Goal: Task Accomplishment & Management: Manage account settings

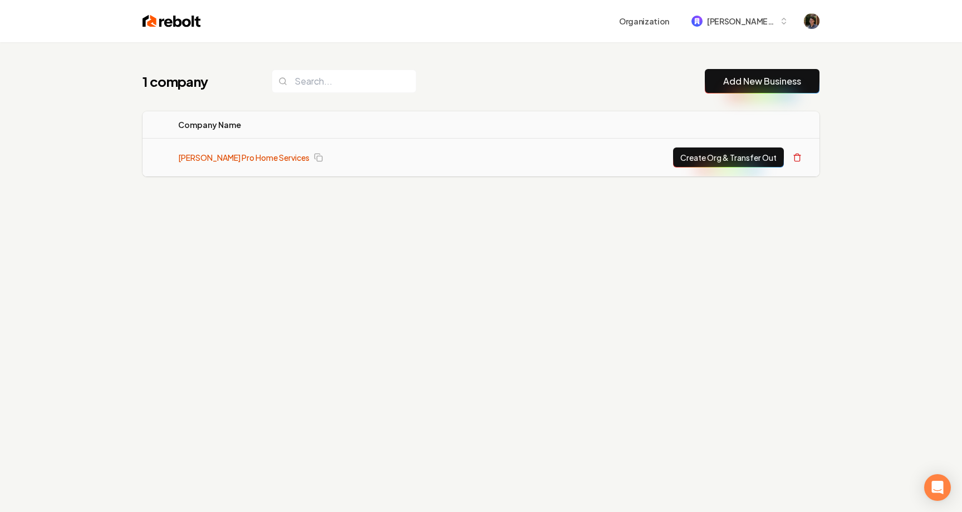
click at [265, 153] on link "[PERSON_NAME] Pro Home Services" at bounding box center [243, 157] width 131 height 11
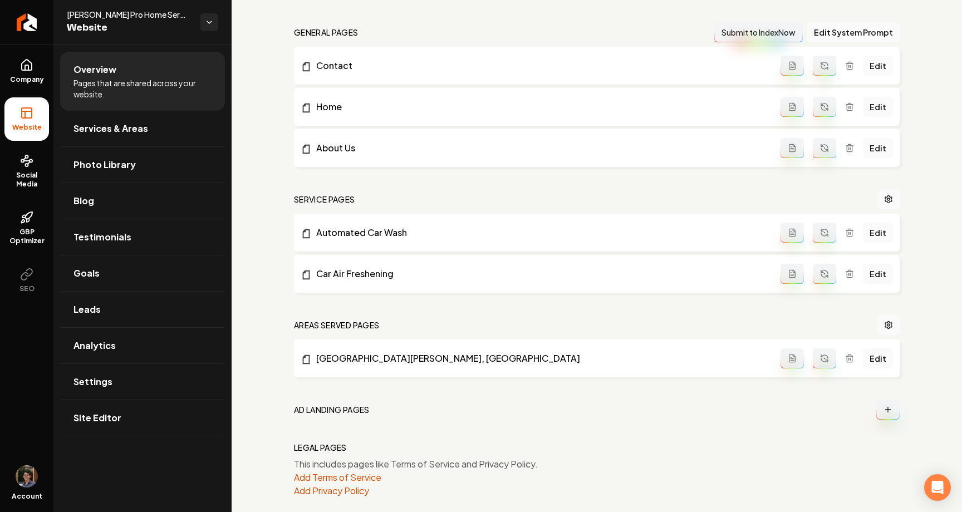
scroll to position [338, 0]
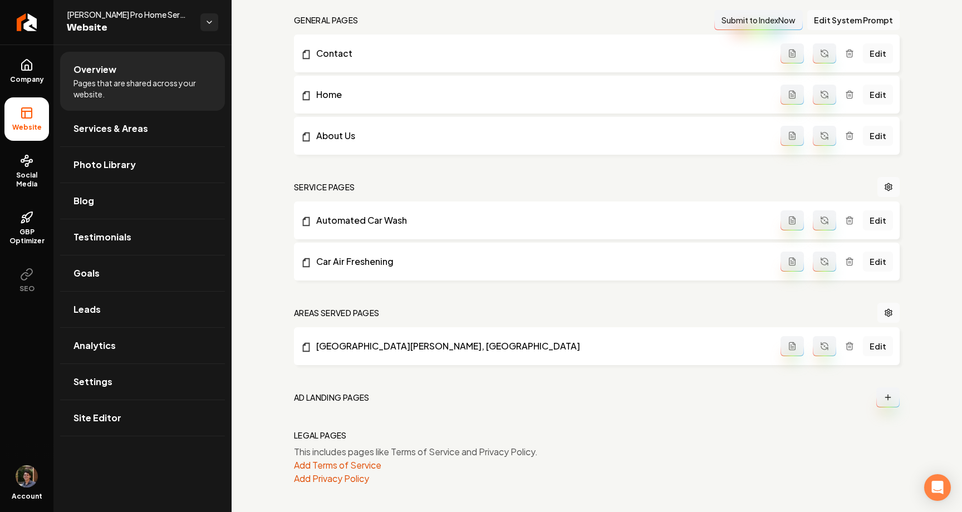
click at [892, 397] on button "Main content area" at bounding box center [887, 397] width 23 height 20
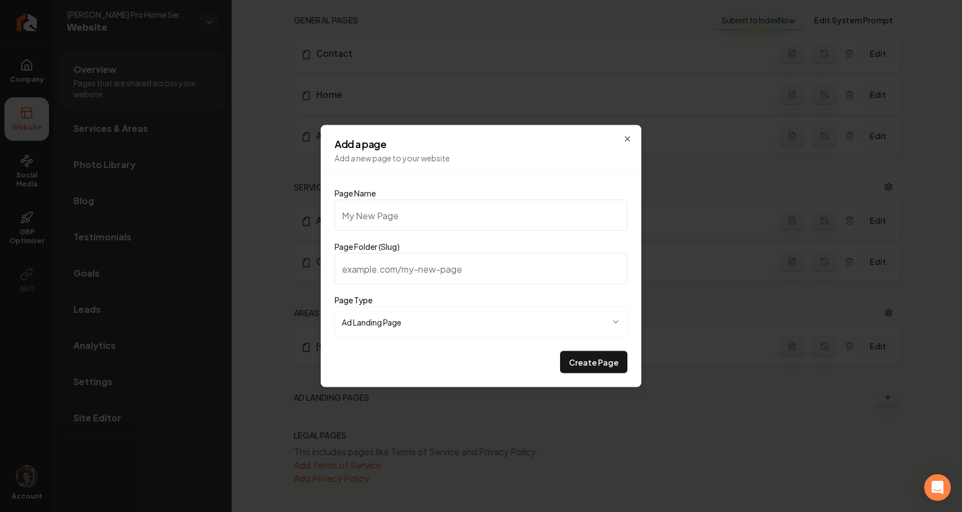
type input "t"
type input "te"
type input "[PERSON_NAME]"
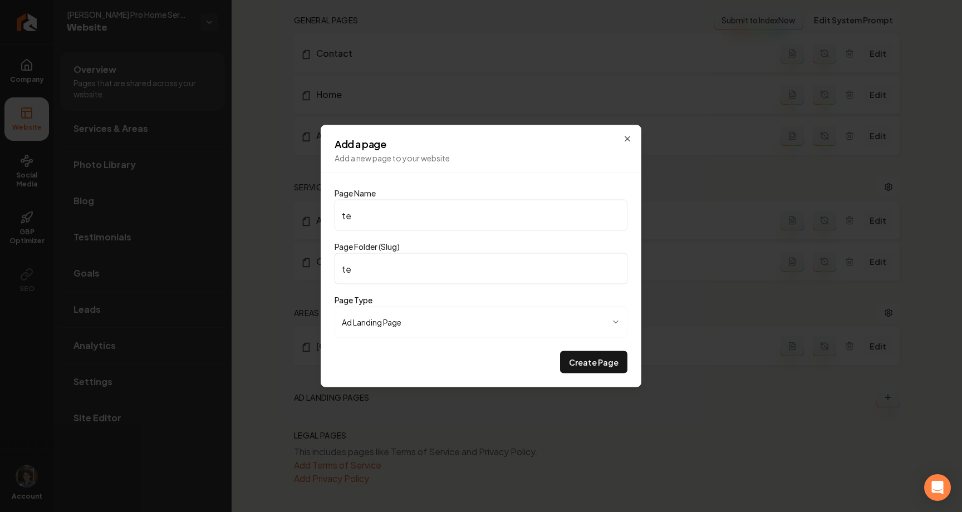
type input "[PERSON_NAME]"
type input "tedt"
type input "[PERSON_NAME]"
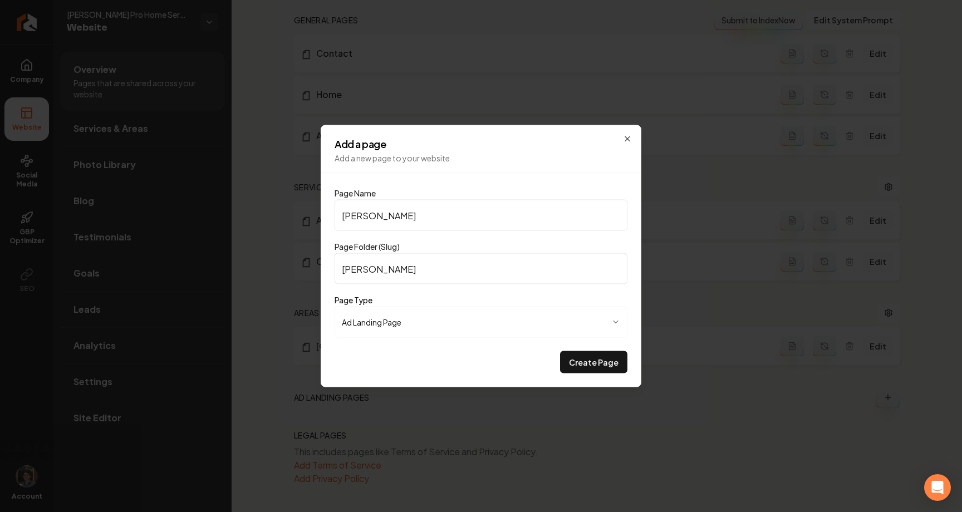
type input "te"
type input "tes"
type input "test"
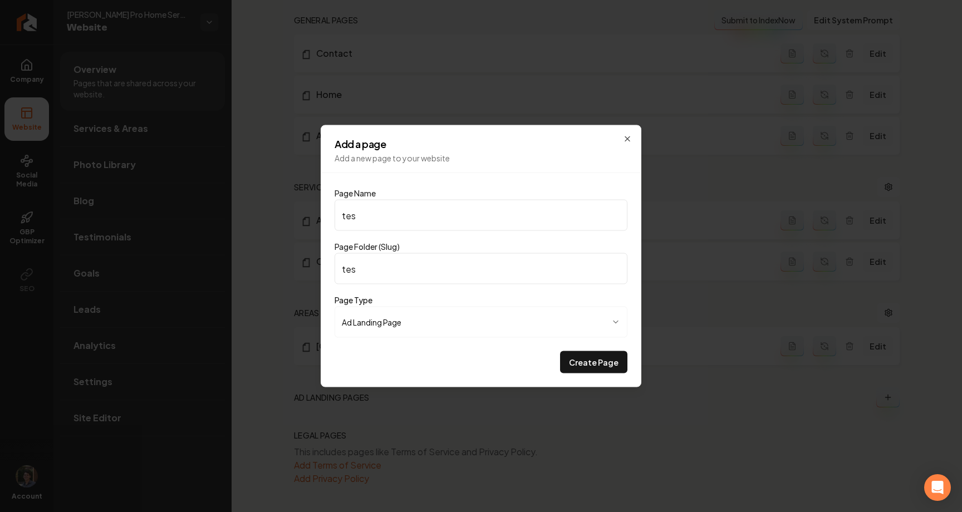
type input "test"
type input "test p"
type input "test-p"
type input "test pa"
type input "test-pa"
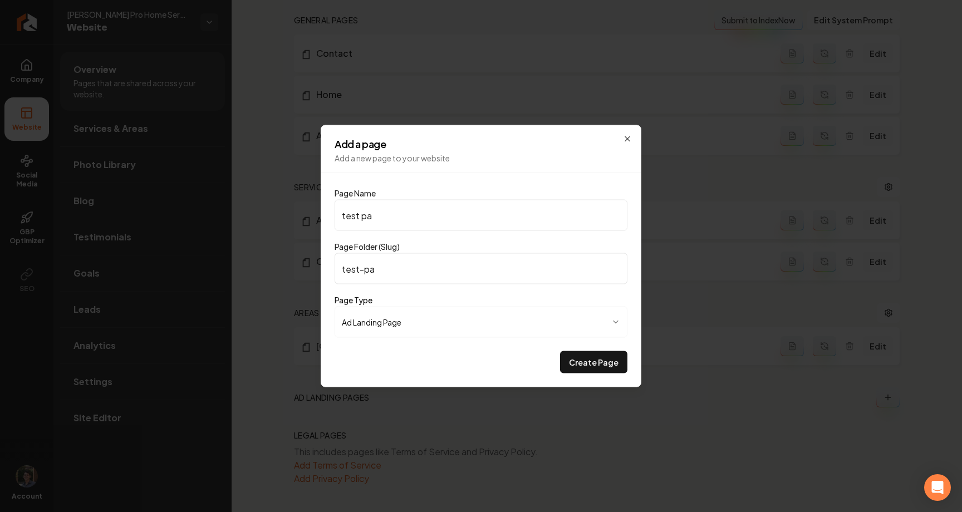
type input "test pag"
type input "test-pag"
type input "test page"
type input "test-page"
type input "test page"
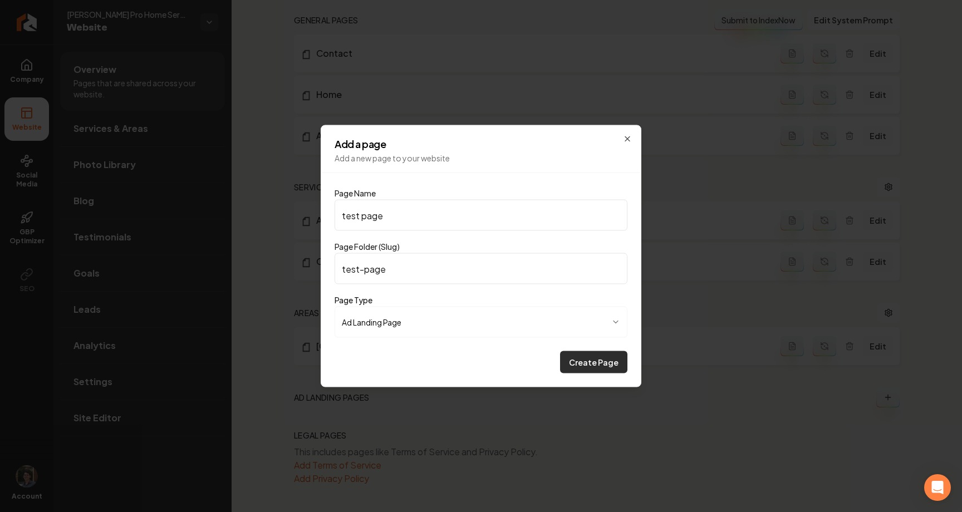
click at [597, 362] on button "Create Page" at bounding box center [593, 362] width 67 height 22
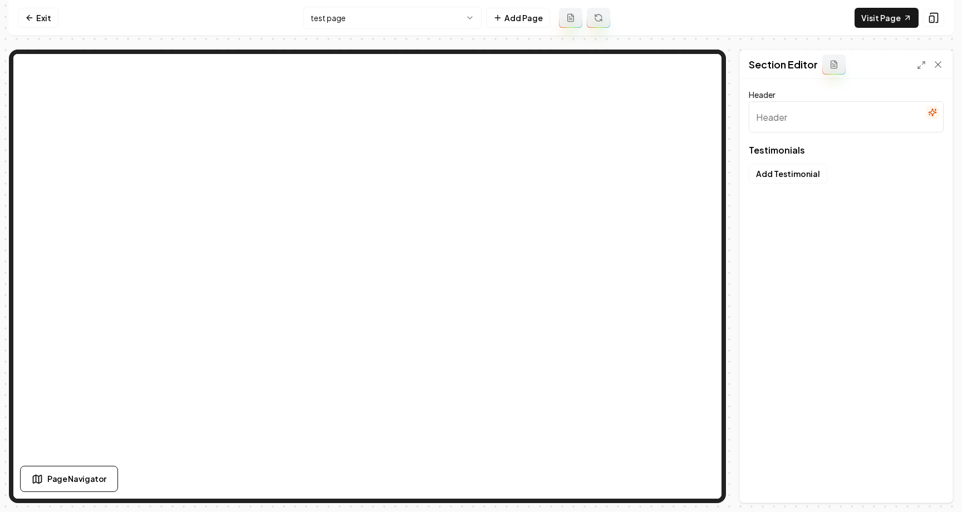
type input "What Your Neighbors Are Saying"
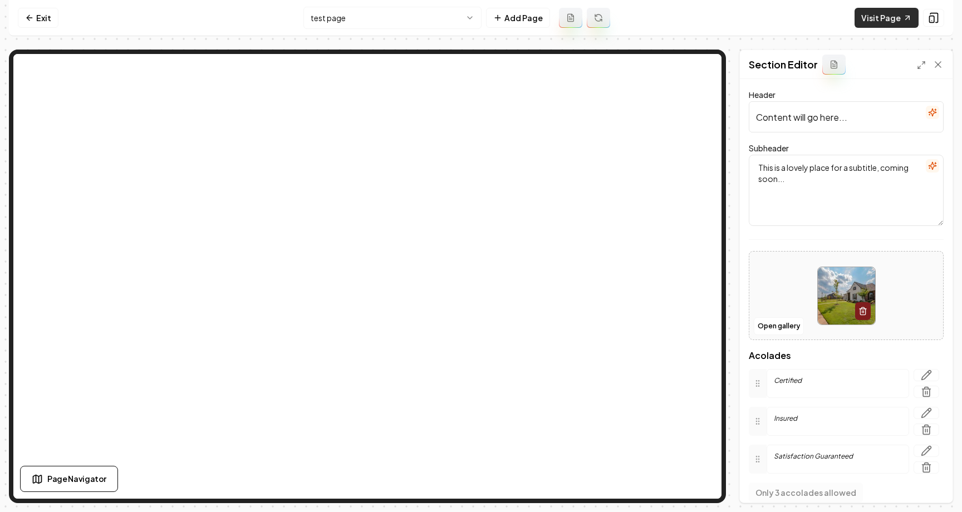
click at [882, 14] on link "Visit Page" at bounding box center [886, 18] width 64 height 20
click at [36, 10] on link "Exit" at bounding box center [38, 18] width 41 height 20
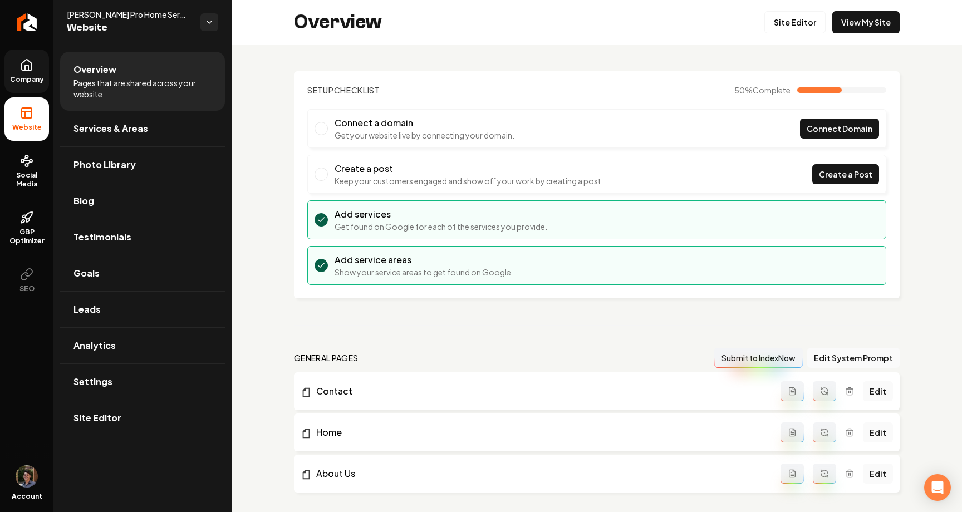
click at [17, 65] on link "Company" at bounding box center [26, 71] width 45 height 43
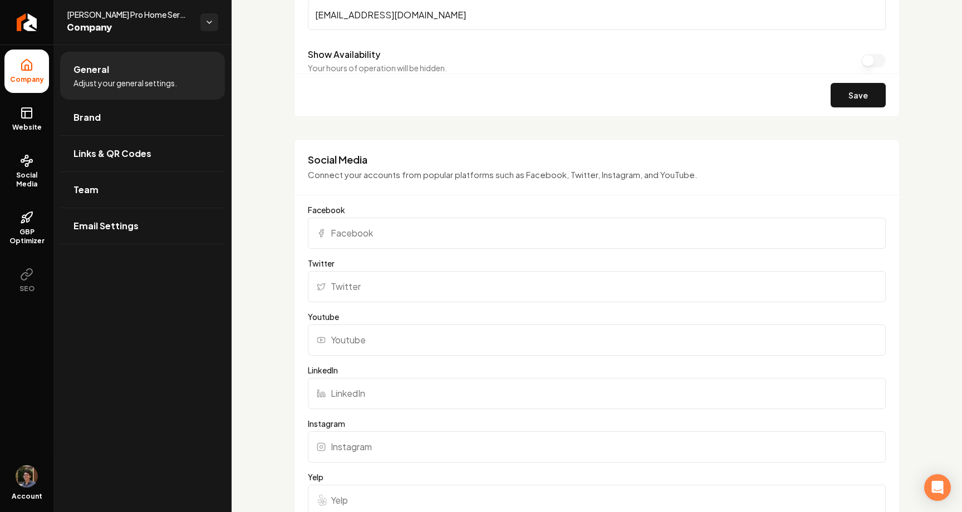
scroll to position [718, 0]
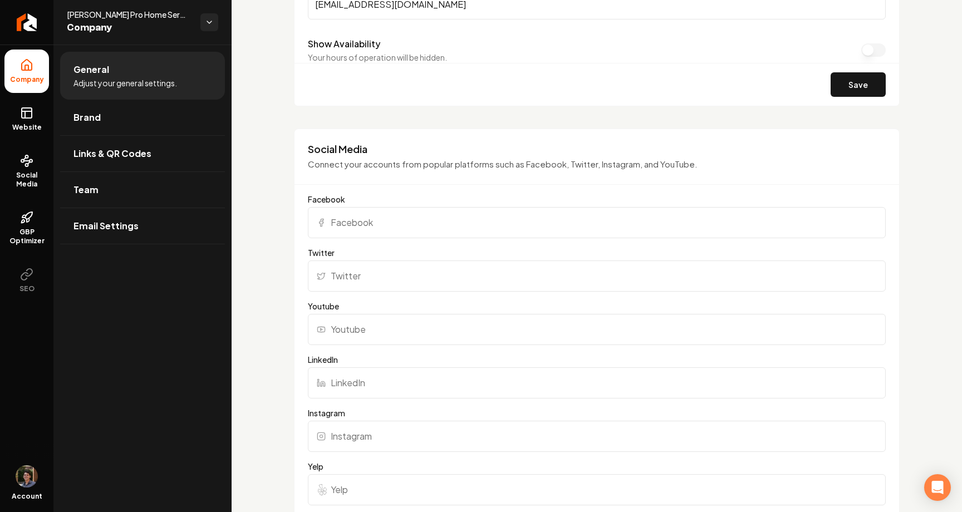
click at [418, 228] on input "Facebook" at bounding box center [597, 222] width 578 height 31
type input "[URL][DOMAIN_NAME]"
click at [416, 276] on input "Twitter" at bounding box center [597, 275] width 578 height 31
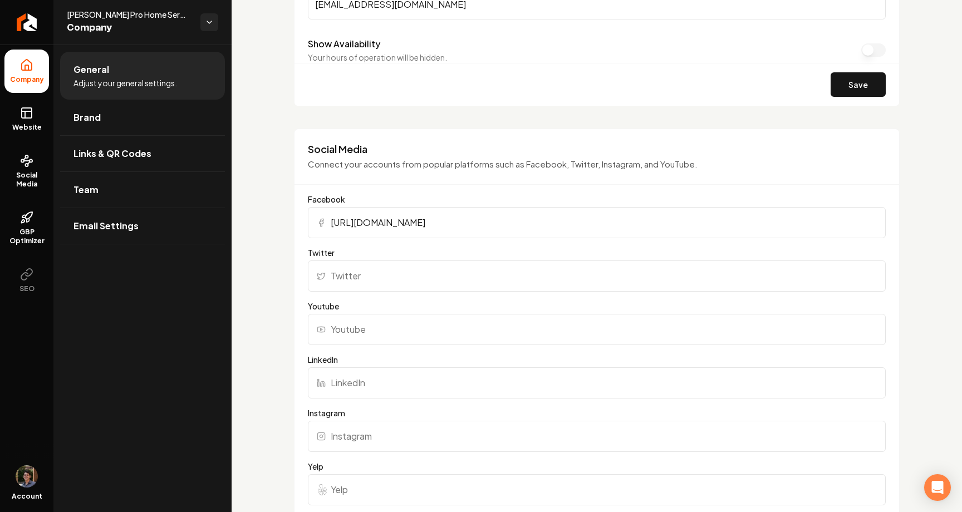
type input "[URL][DOMAIN_NAME]"
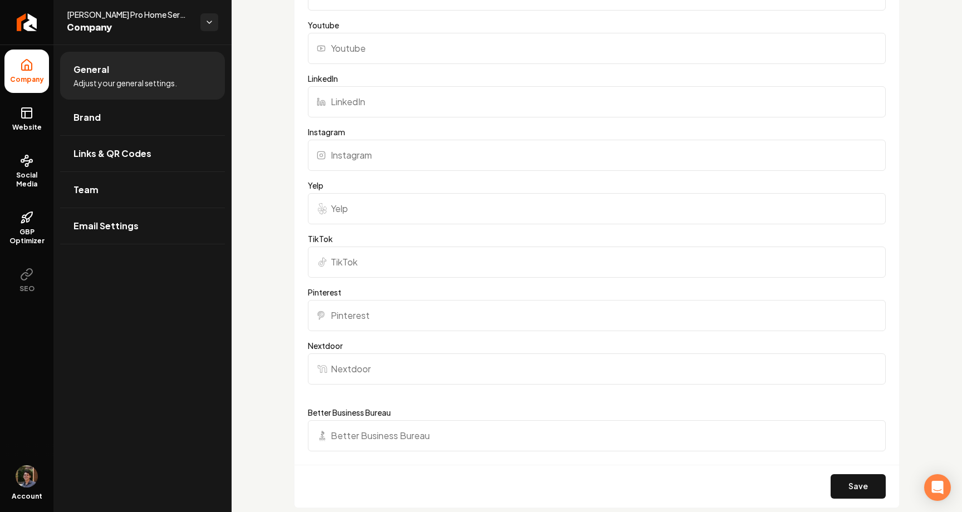
scroll to position [1280, 0]
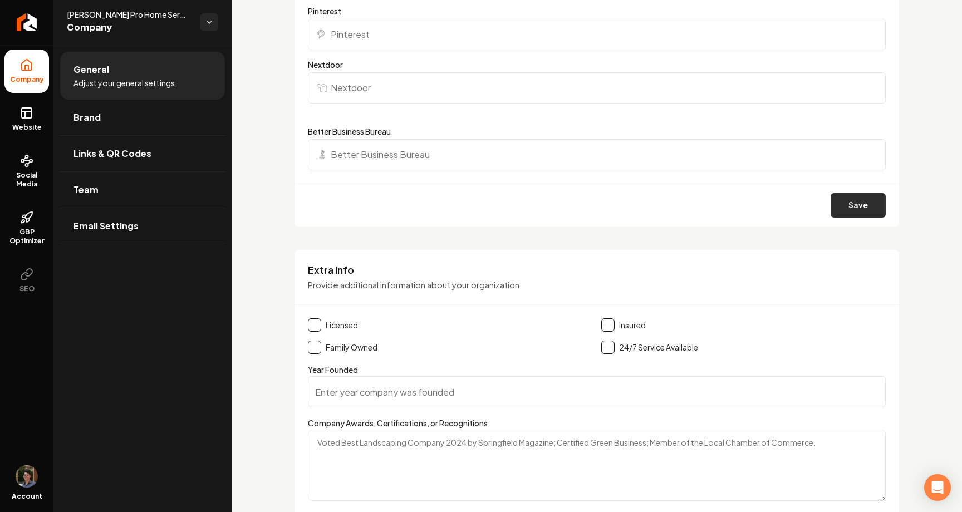
click at [852, 200] on button "Save" at bounding box center [857, 205] width 55 height 24
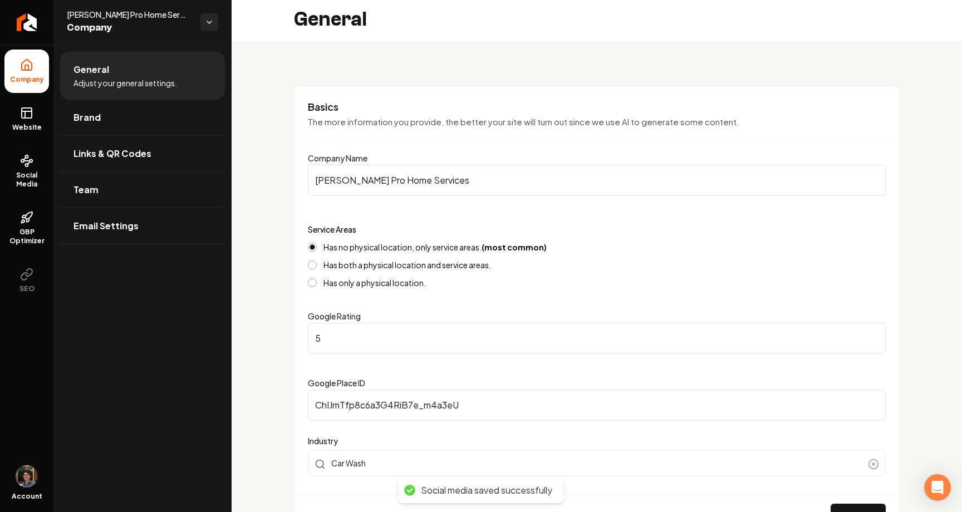
scroll to position [0, 0]
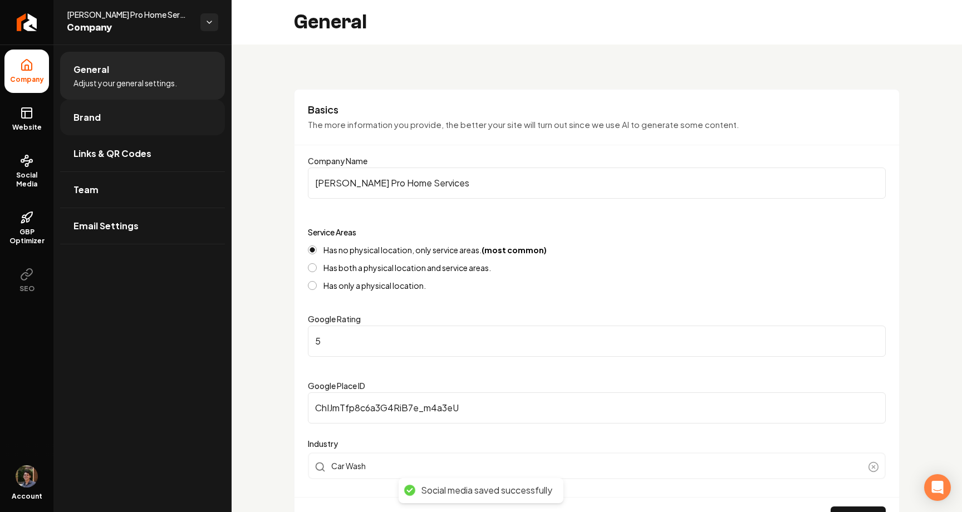
click at [86, 126] on link "Brand" at bounding box center [142, 118] width 165 height 36
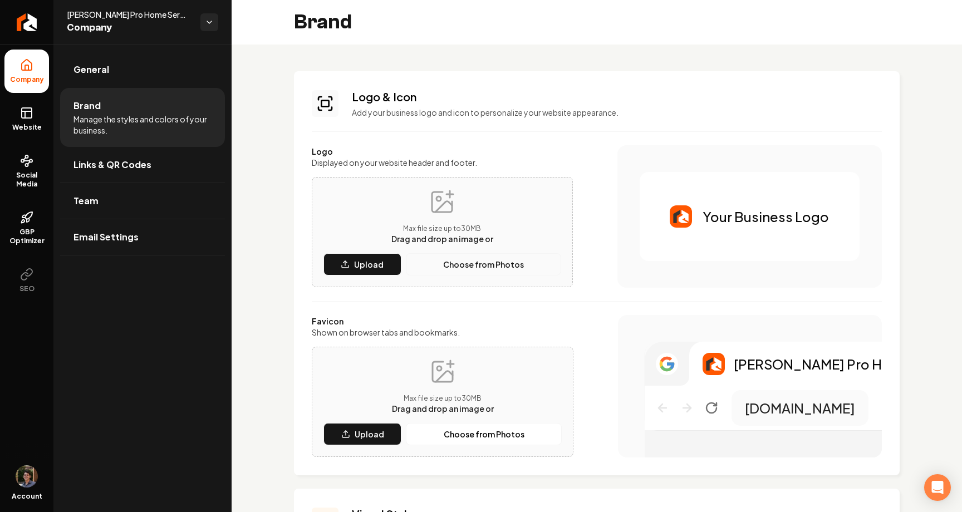
click at [448, 264] on p "Choose from Photos" at bounding box center [483, 264] width 81 height 11
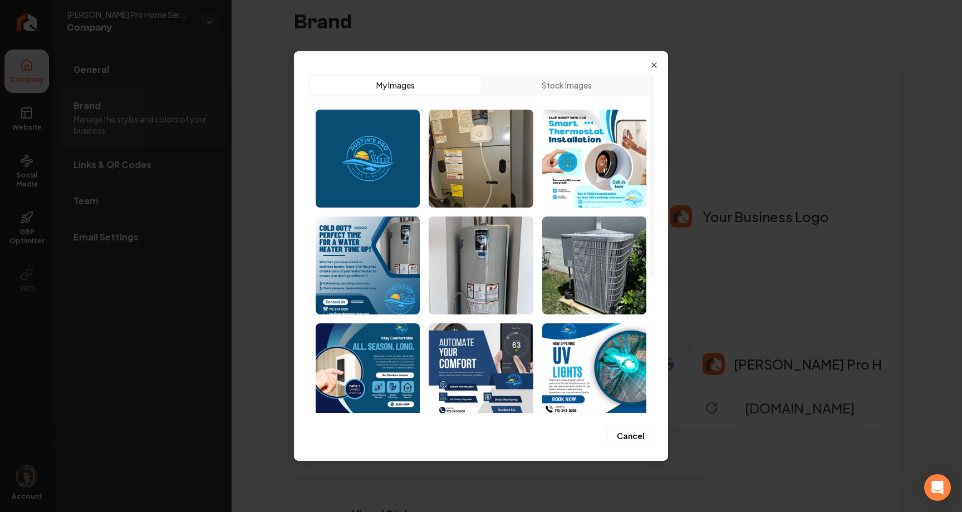
click at [541, 79] on button "Stock Images" at bounding box center [566, 85] width 171 height 18
click at [439, 87] on button "My Images" at bounding box center [395, 85] width 171 height 18
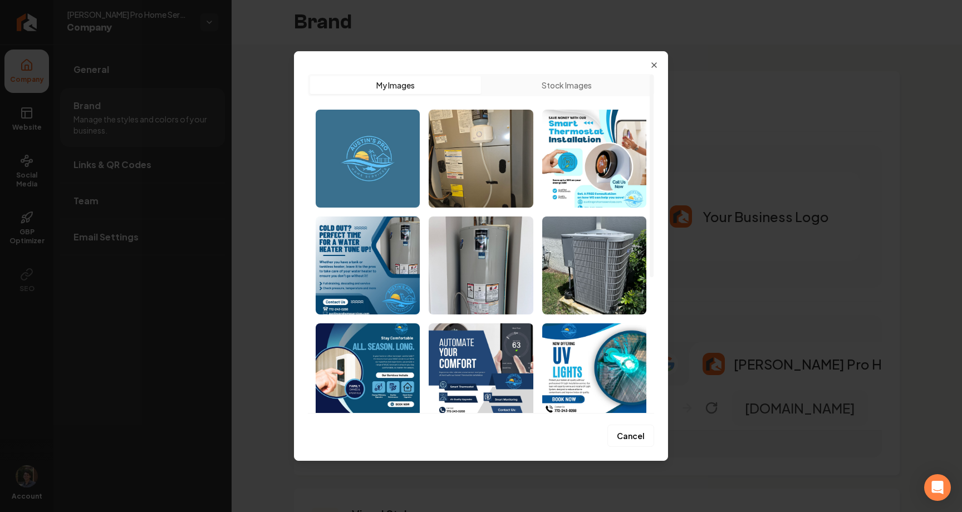
click at [370, 175] on img "Select image image_688cc7d35c7cd75eb8161de5.jpeg" at bounding box center [368, 159] width 104 height 98
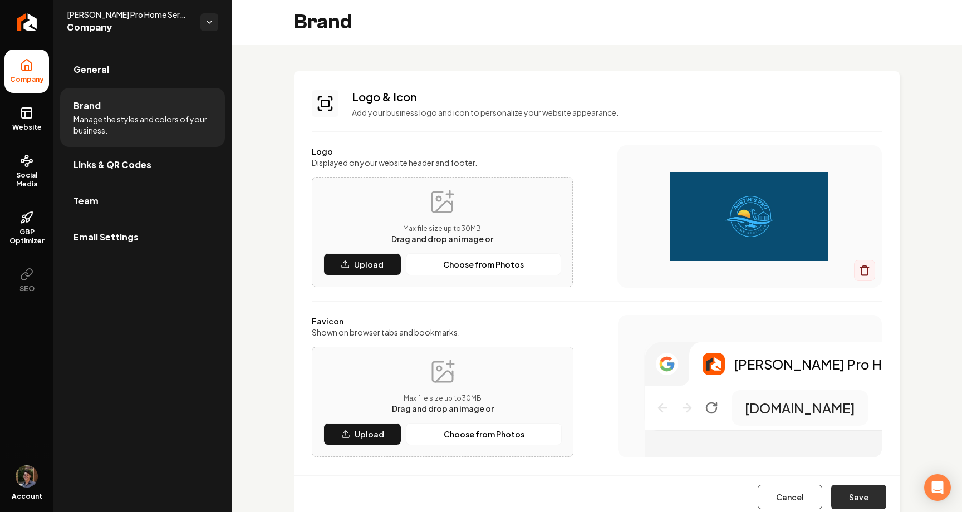
click at [856, 491] on button "Save" at bounding box center [858, 497] width 55 height 24
